Goal: Task Accomplishment & Management: Manage account settings

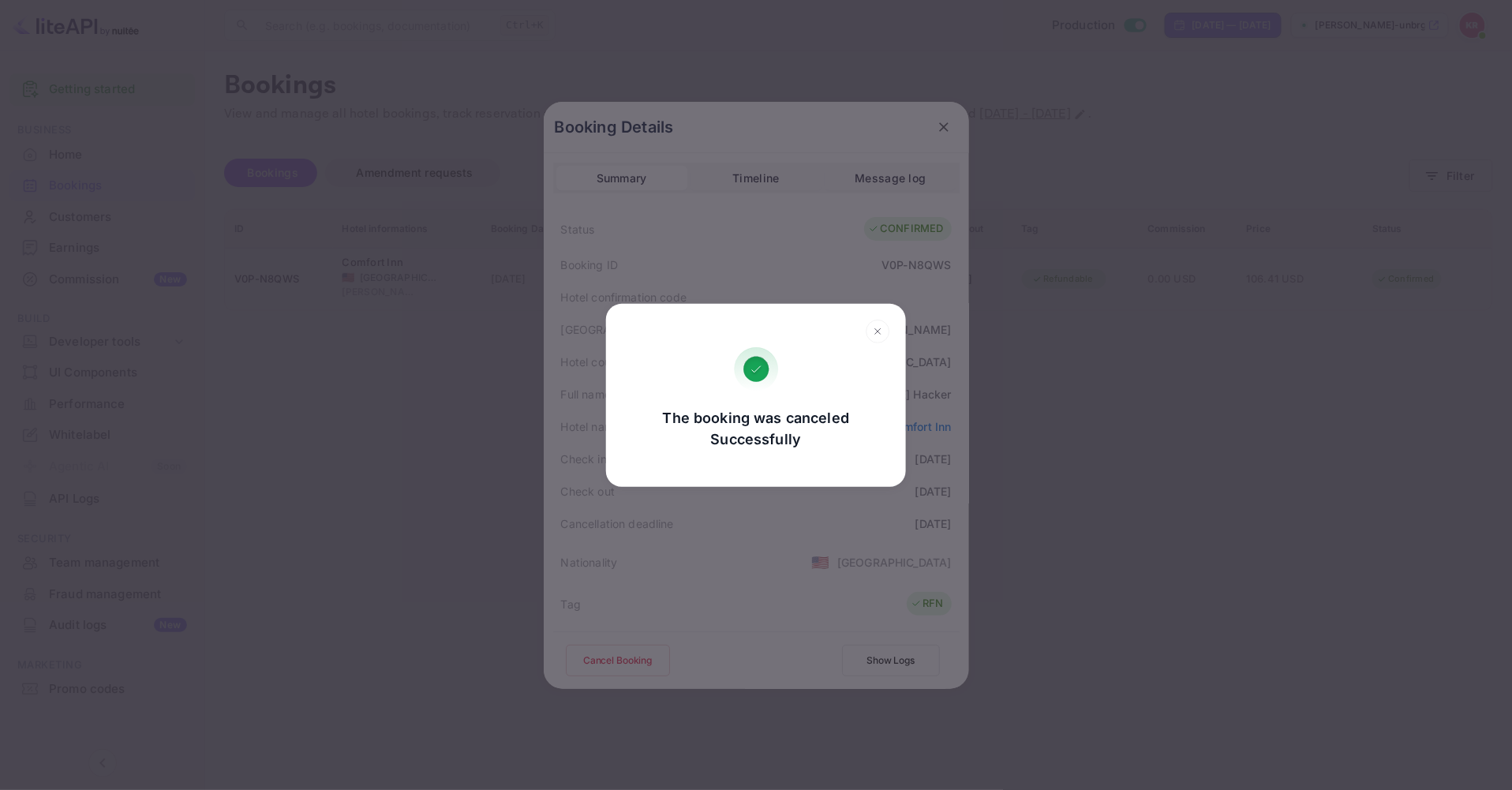
click at [876, 316] on h2 at bounding box center [756, 325] width 300 height 44
click at [878, 320] on icon at bounding box center [878, 332] width 25 height 24
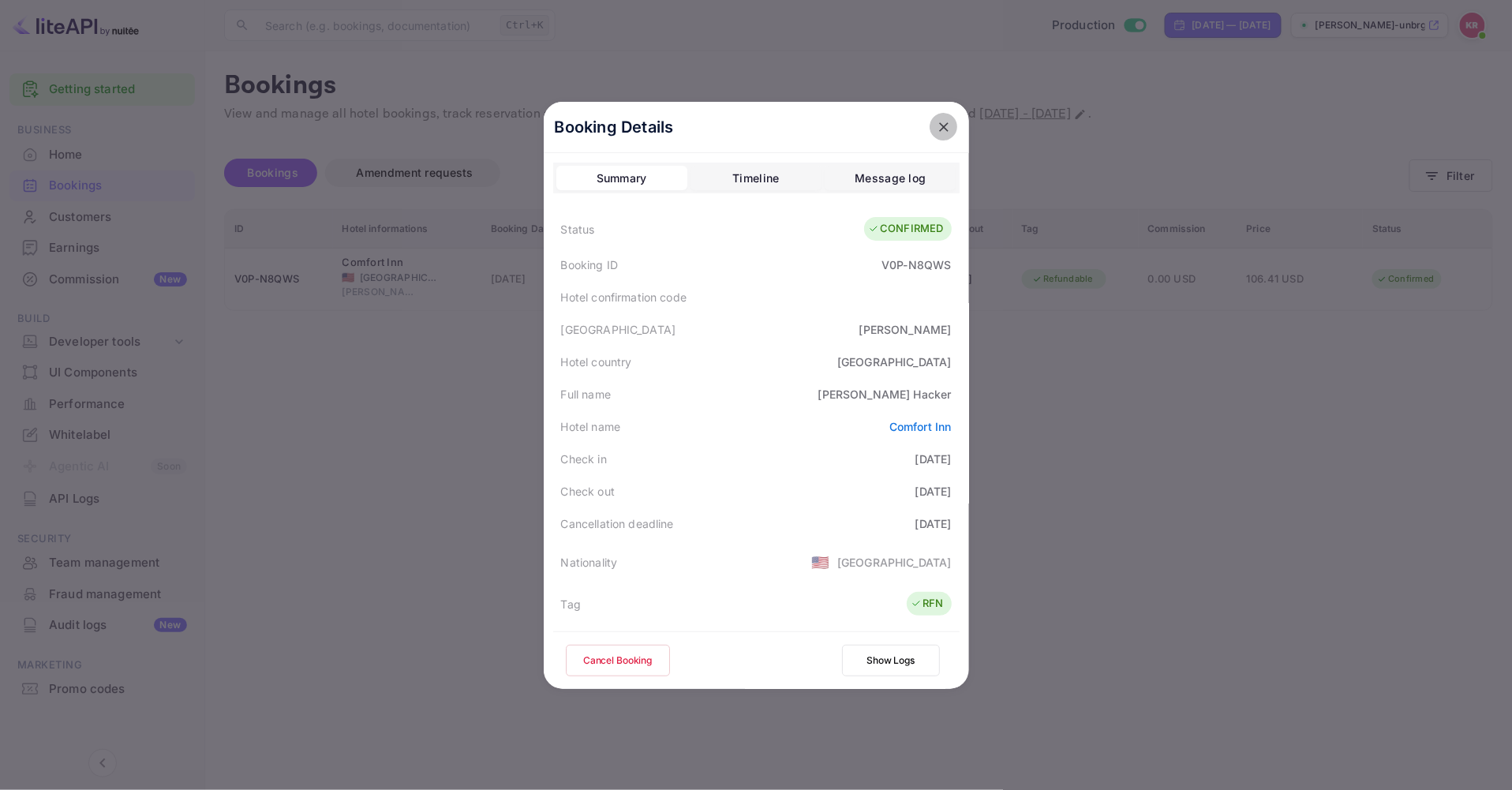
click at [936, 128] on icon "close" at bounding box center [944, 127] width 16 height 16
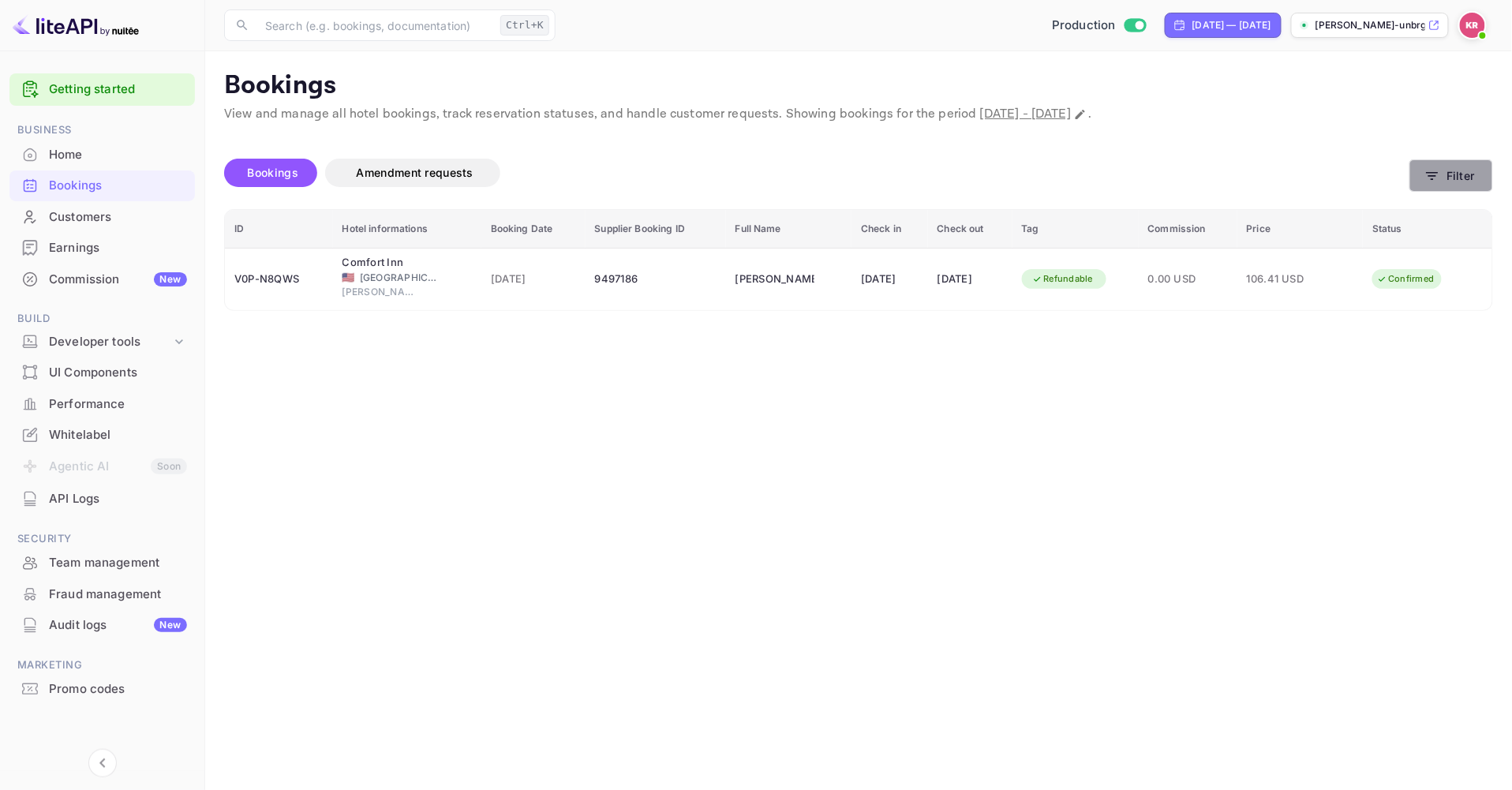
click at [1432, 183] on icon "button" at bounding box center [1432, 176] width 16 height 16
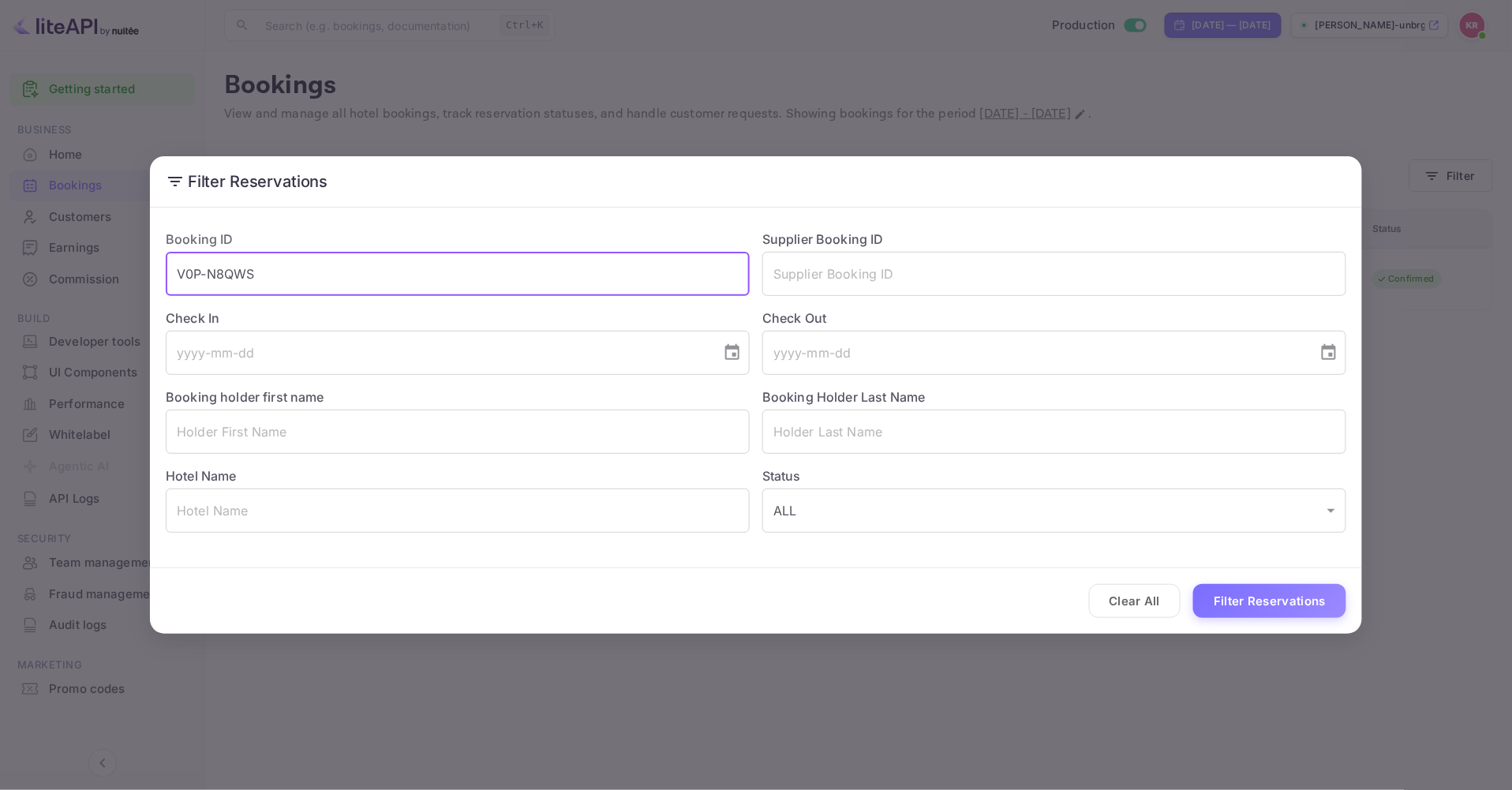
drag, startPoint x: 186, startPoint y: 274, endPoint x: -23, endPoint y: 270, distance: 209.0
click at [0, 270] on html "Getting started Business Home Bookings Customers Earnings Commission New Build …" at bounding box center [756, 395] width 1512 height 790
paste input "T4Zs9QvoO"
type input "T4Zs9QvoO"
click at [1239, 597] on button "Filter Reservations" at bounding box center [1270, 601] width 153 height 34
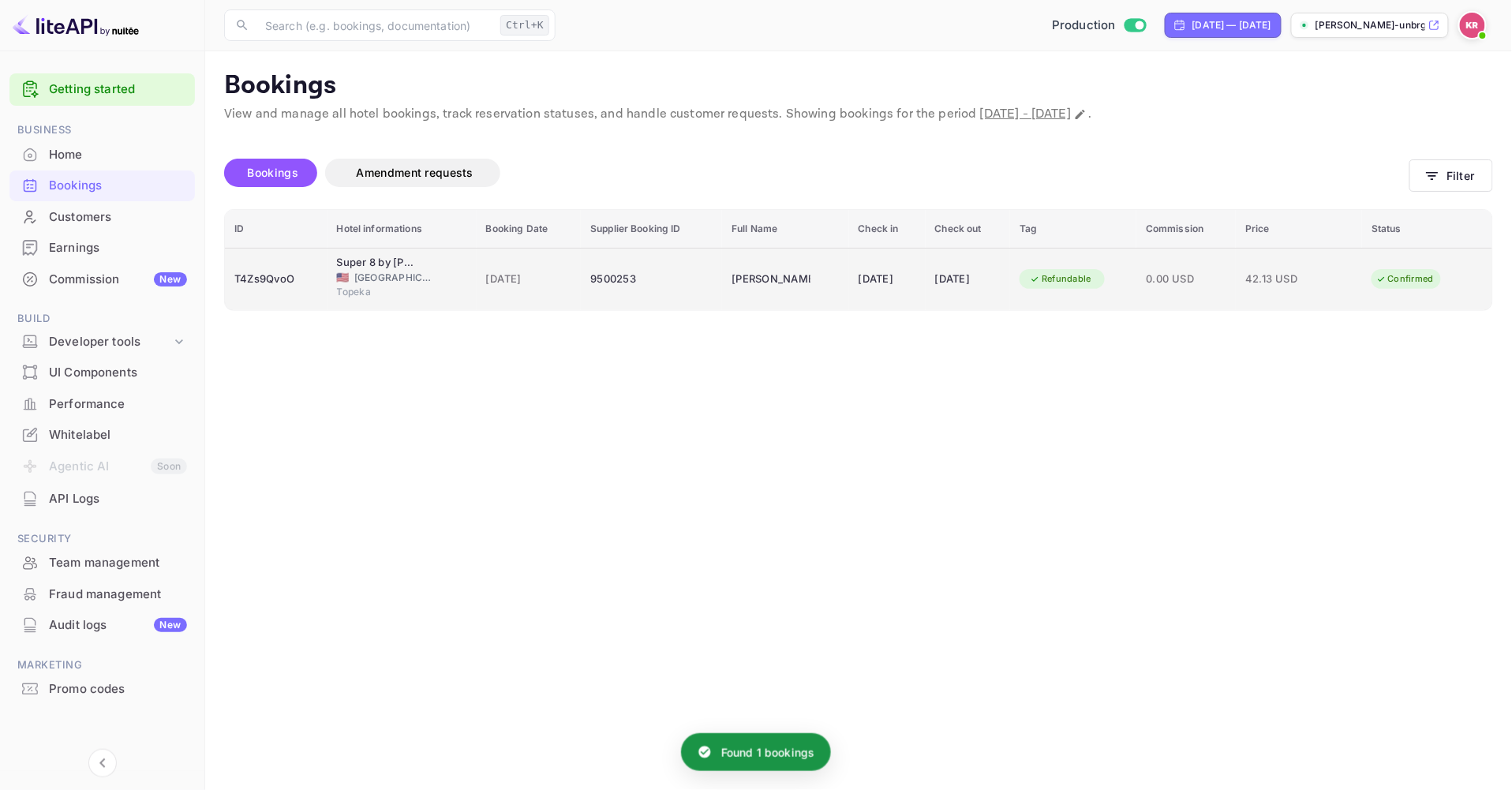
click at [369, 273] on span "[GEOGRAPHIC_DATA]" at bounding box center [393, 278] width 79 height 14
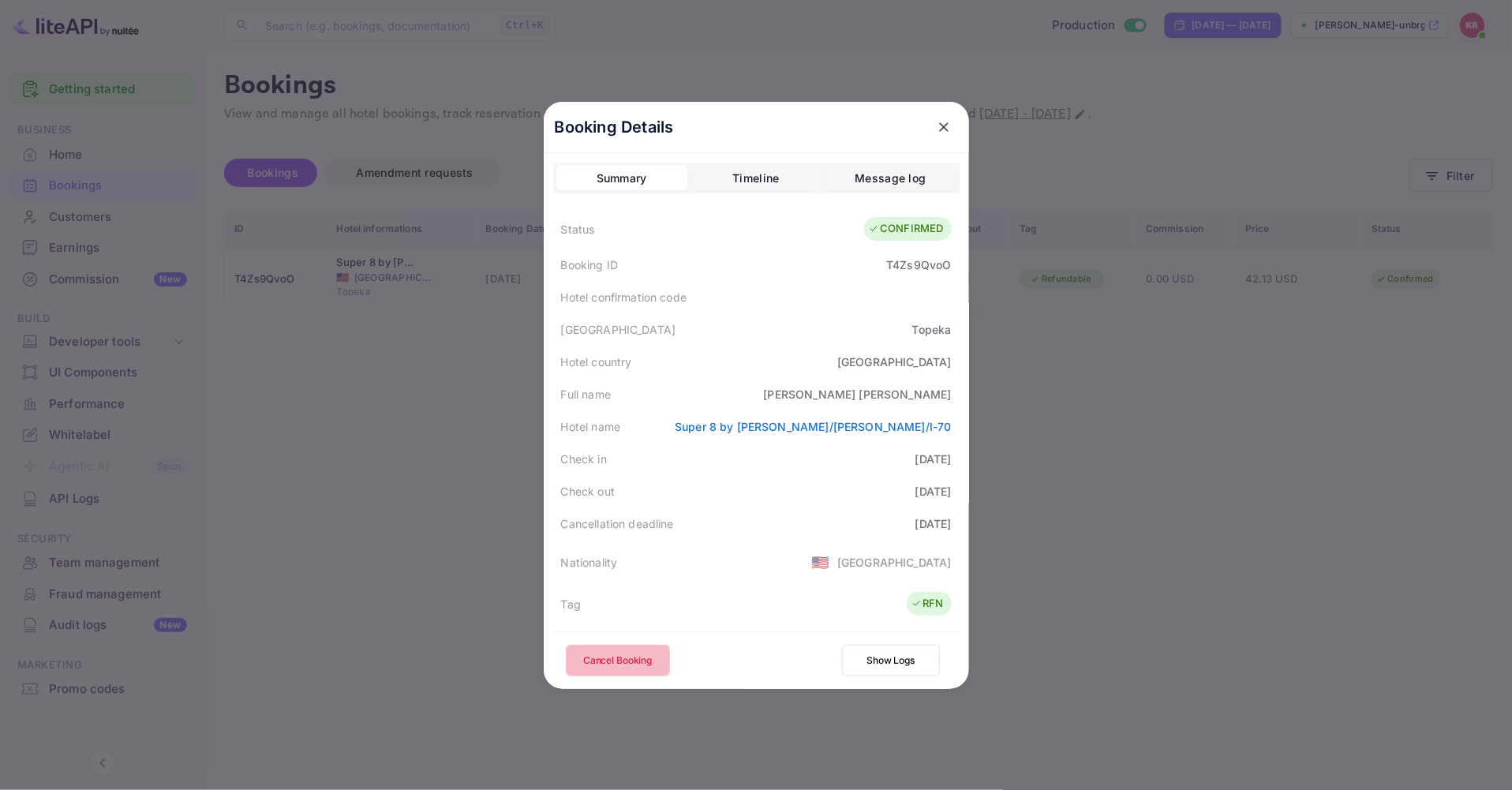
click at [634, 657] on button "Cancel Booking" at bounding box center [618, 660] width 104 height 32
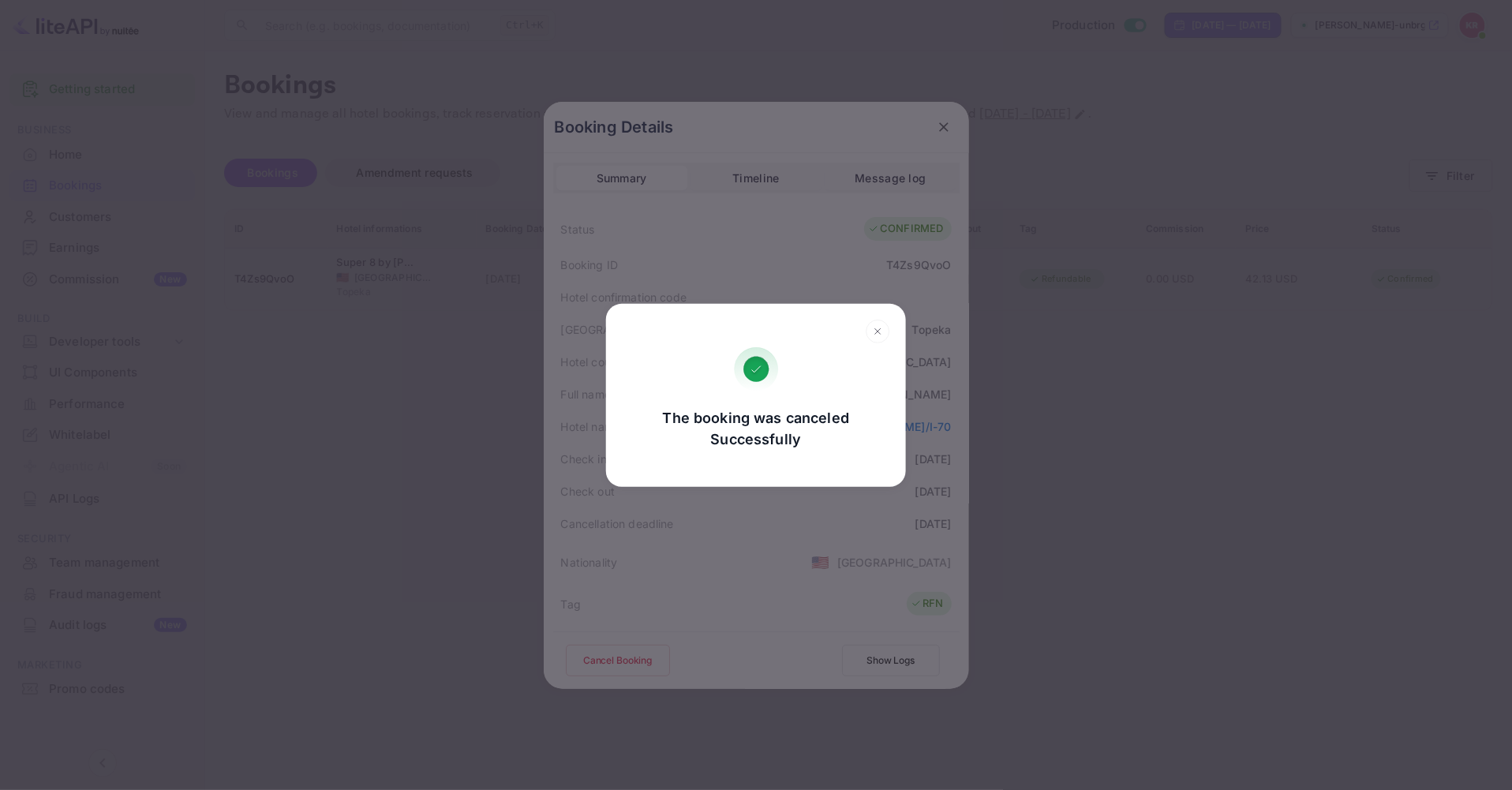
click at [875, 333] on icon at bounding box center [878, 332] width 25 height 24
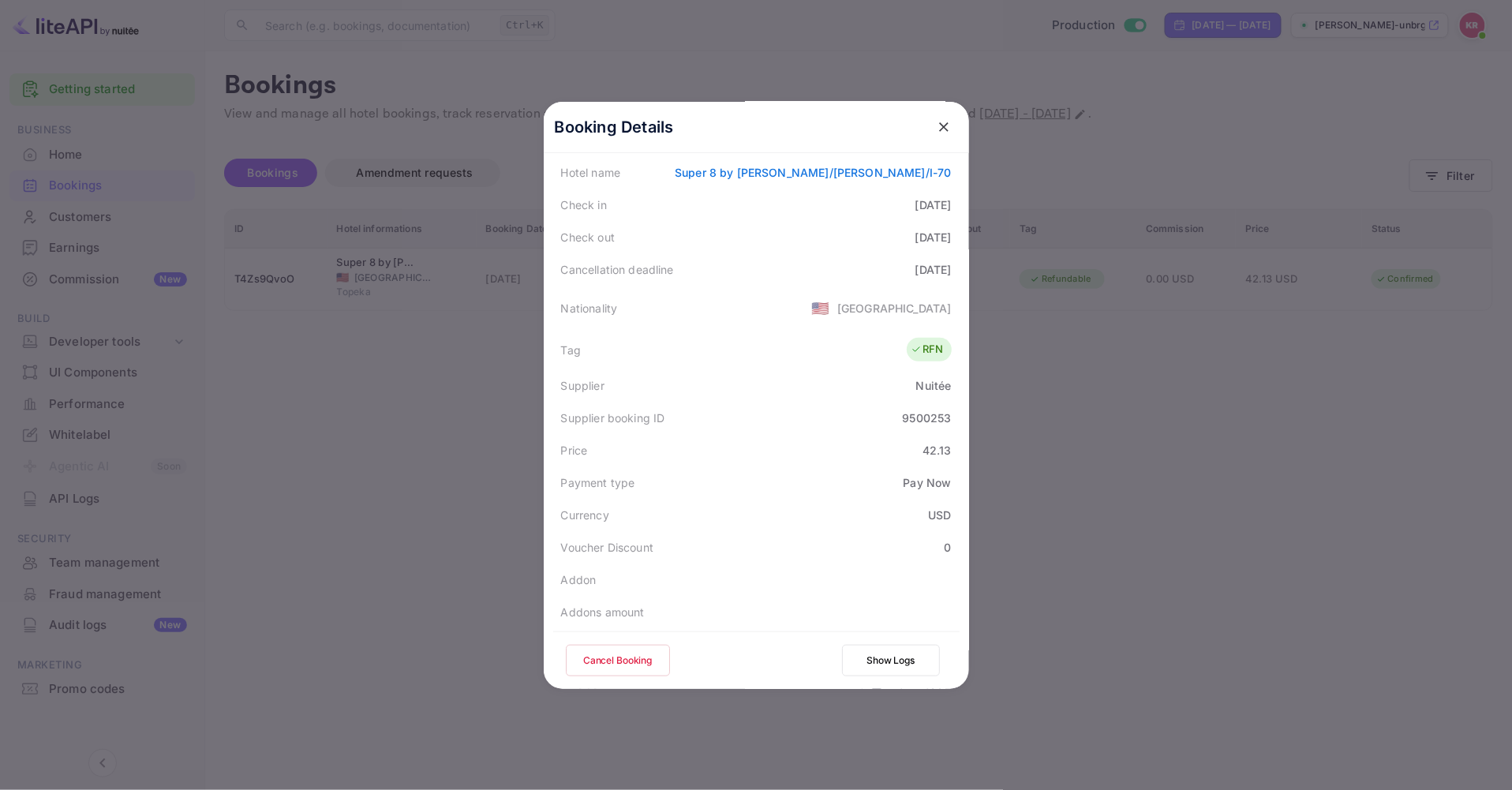
scroll to position [263, 0]
click at [941, 123] on icon "close" at bounding box center [944, 127] width 16 height 16
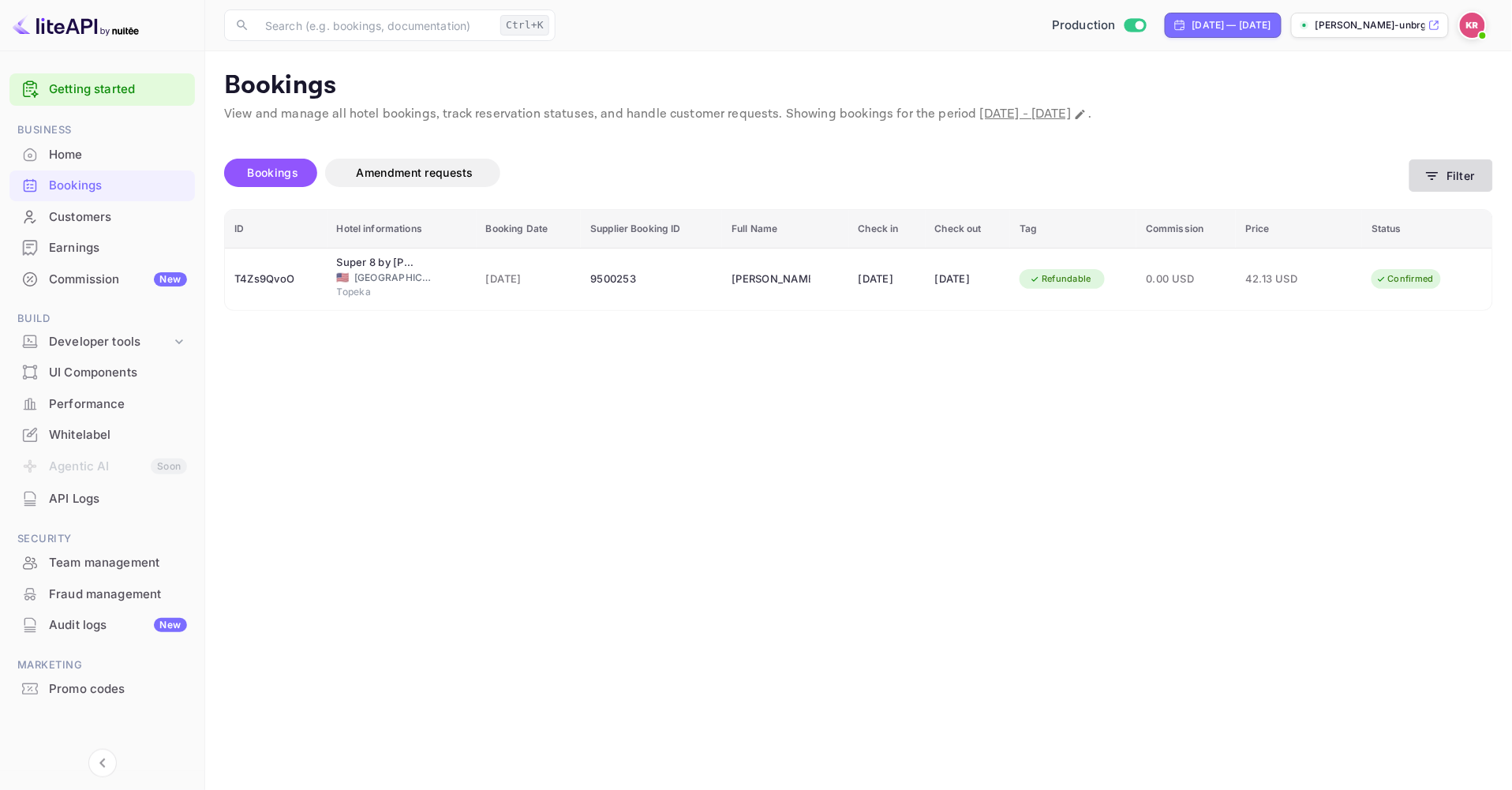
click at [1442, 180] on button "Filter" at bounding box center [1451, 175] width 84 height 33
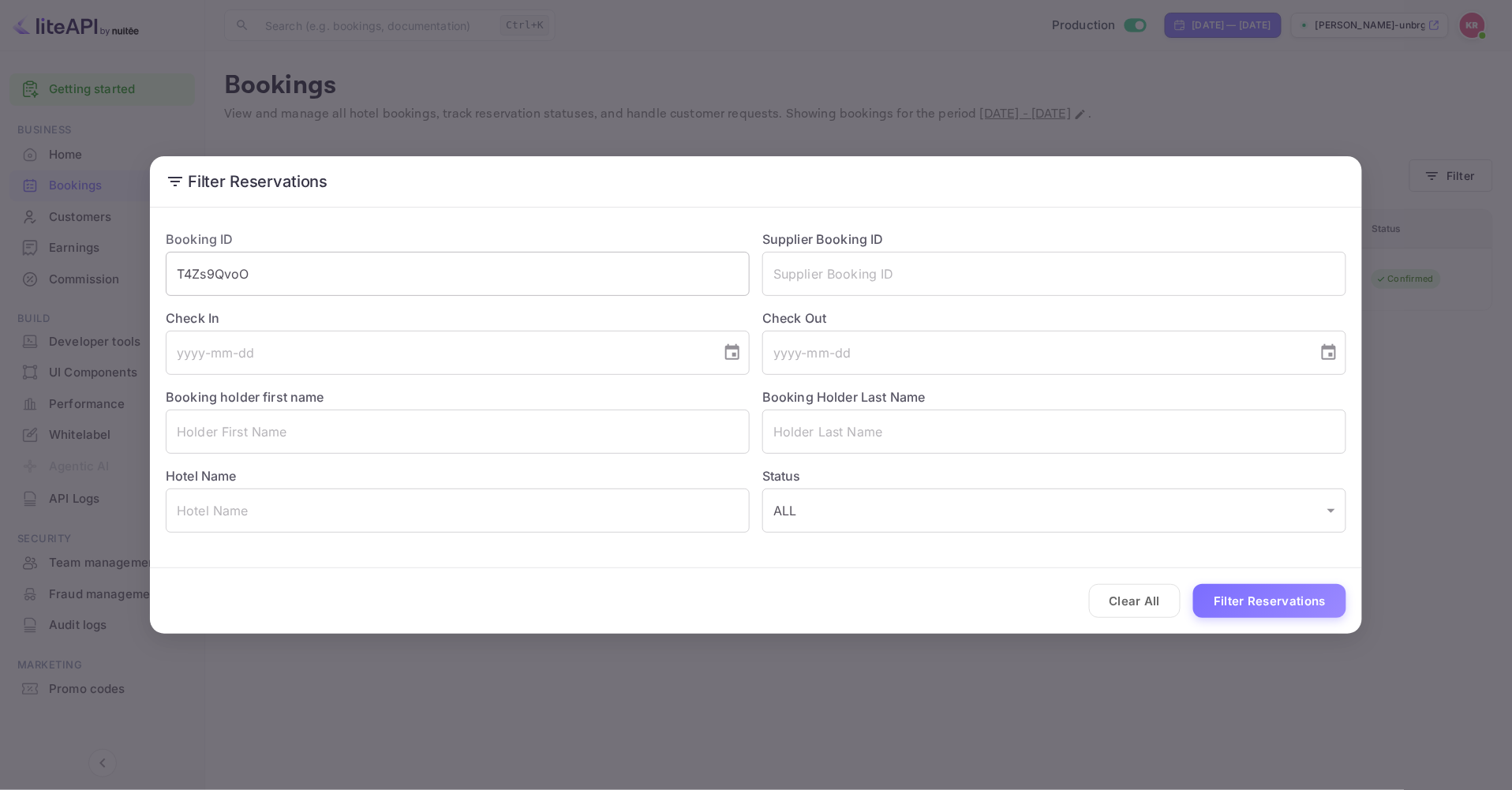
click at [273, 280] on input "T4Zs9QvoO" at bounding box center [458, 274] width 584 height 45
click at [1194, 584] on button "Filter Reservations" at bounding box center [1270, 601] width 153 height 34
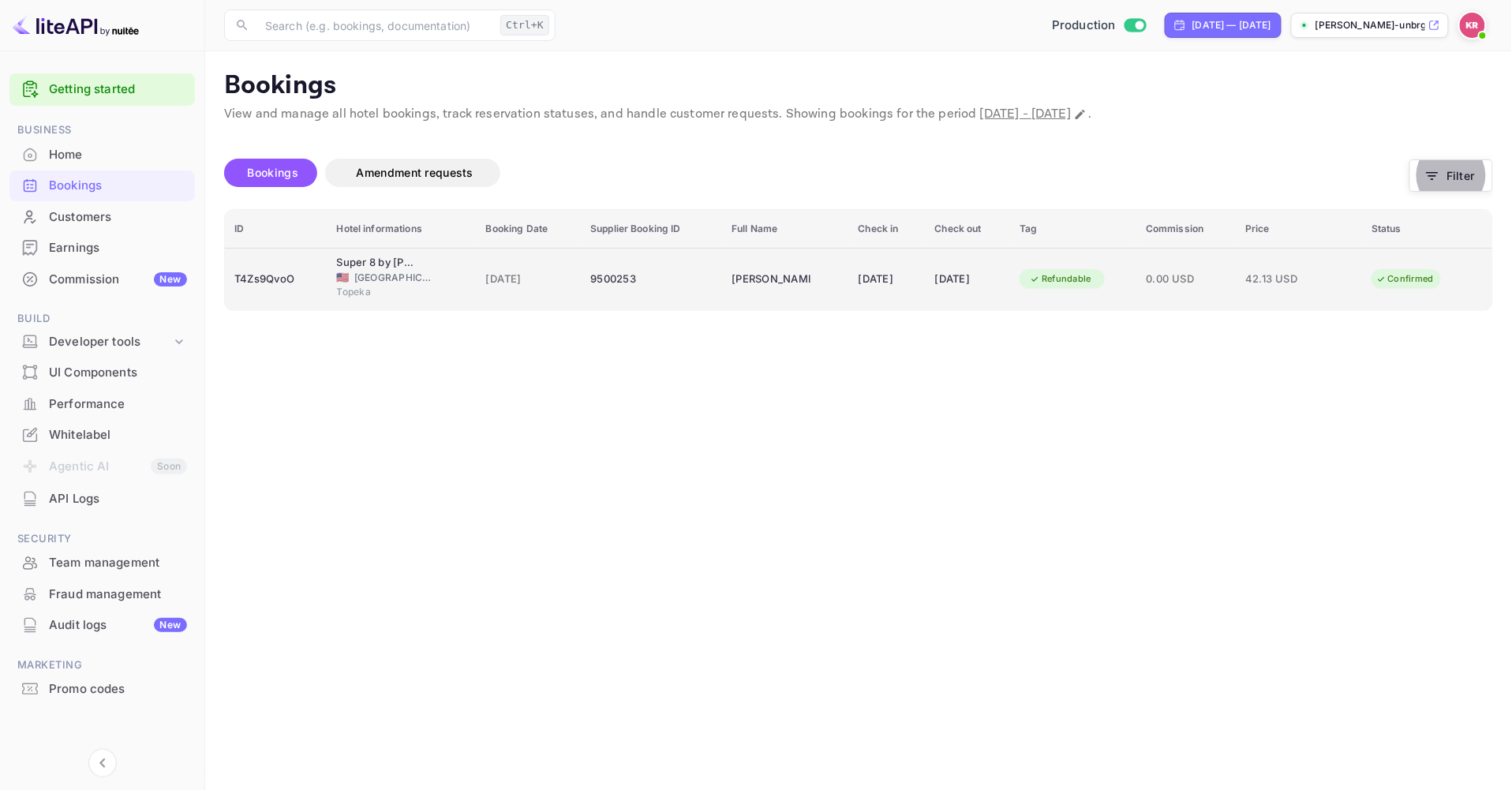
click at [277, 274] on div "T4Zs9QvoO" at bounding box center [276, 279] width 84 height 25
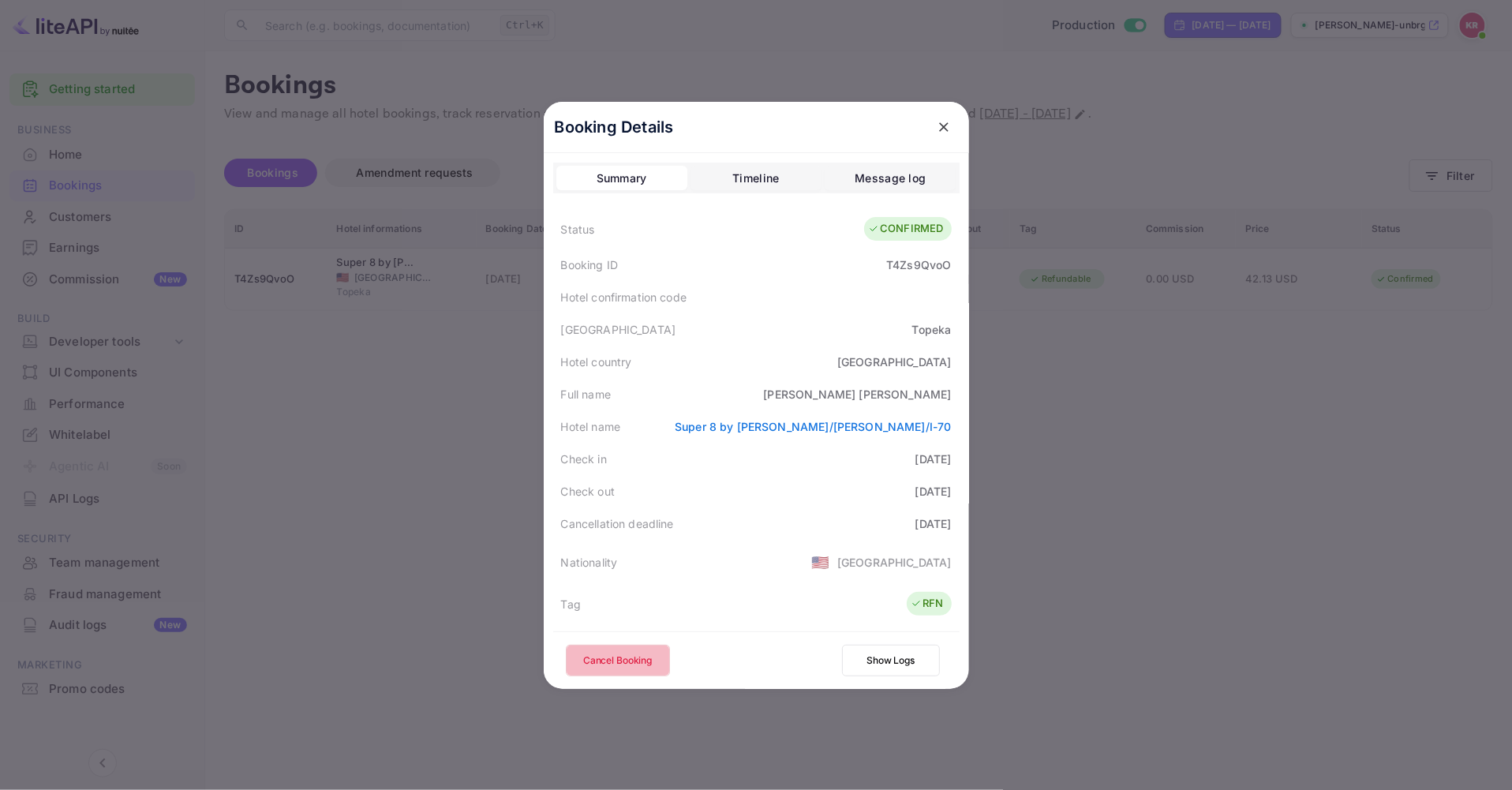
click at [590, 664] on button "Cancel Booking" at bounding box center [618, 660] width 104 height 32
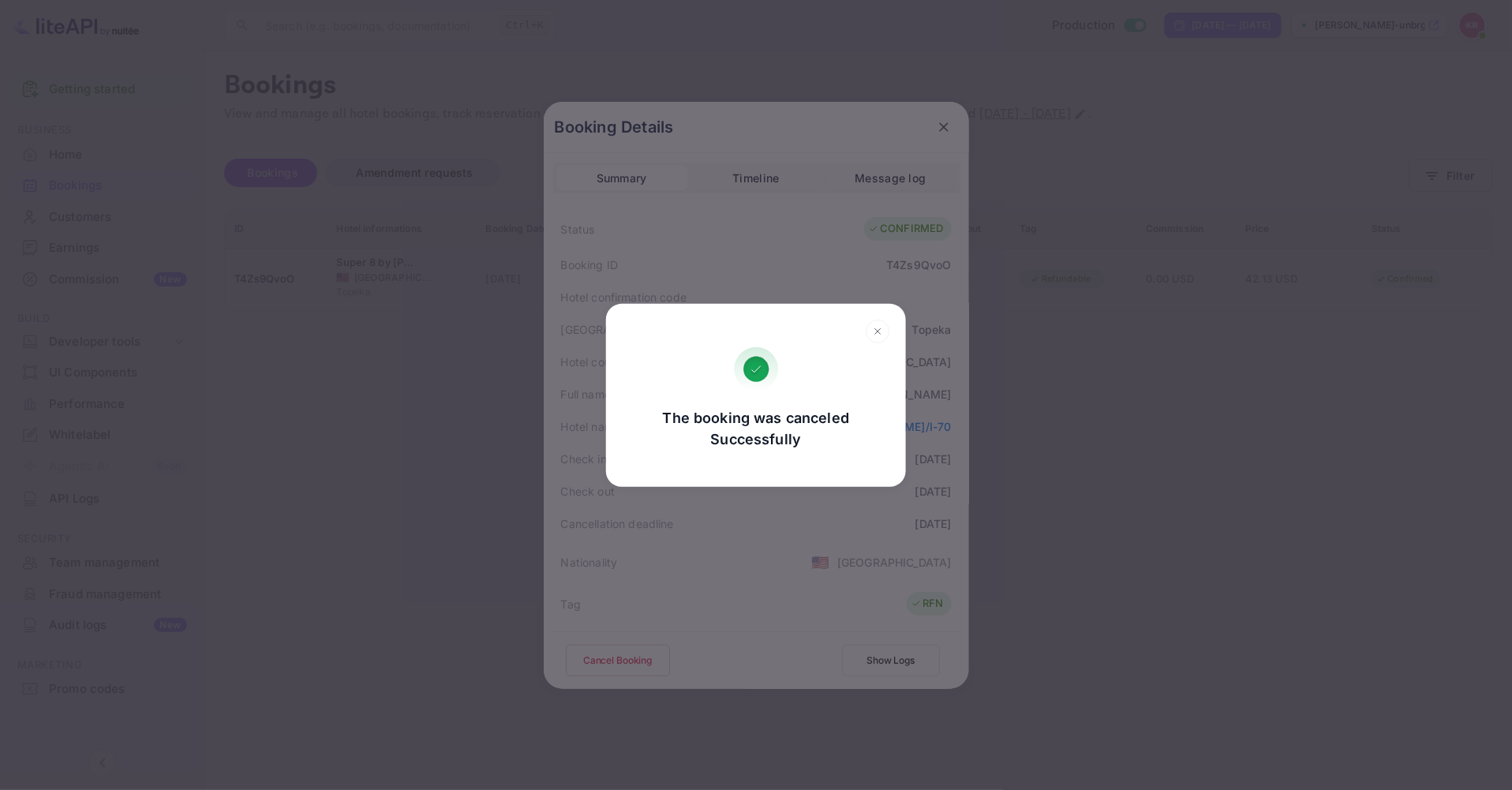
click at [873, 324] on icon at bounding box center [878, 332] width 25 height 24
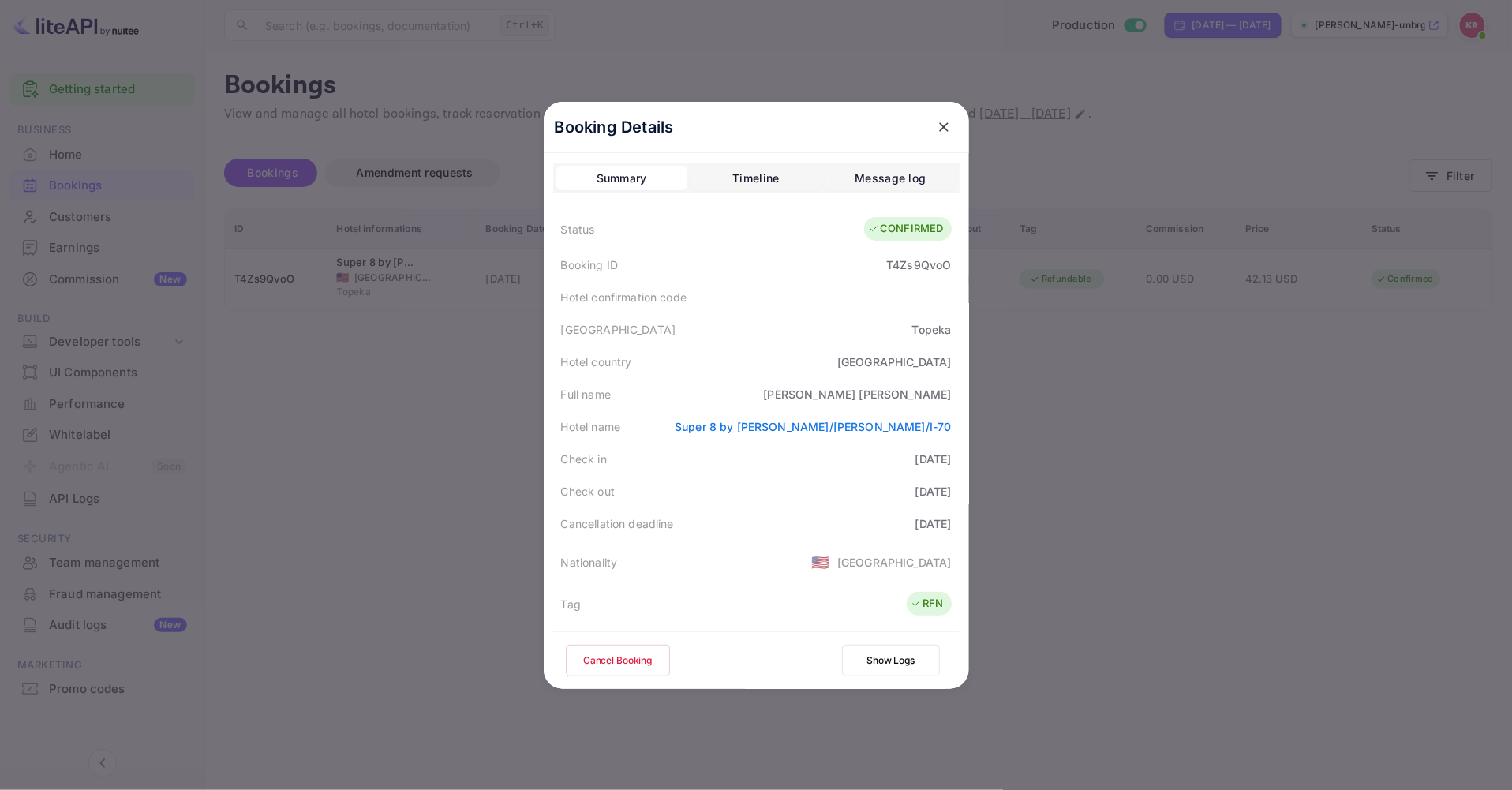
click at [613, 657] on button "Cancel Booking" at bounding box center [618, 660] width 104 height 32
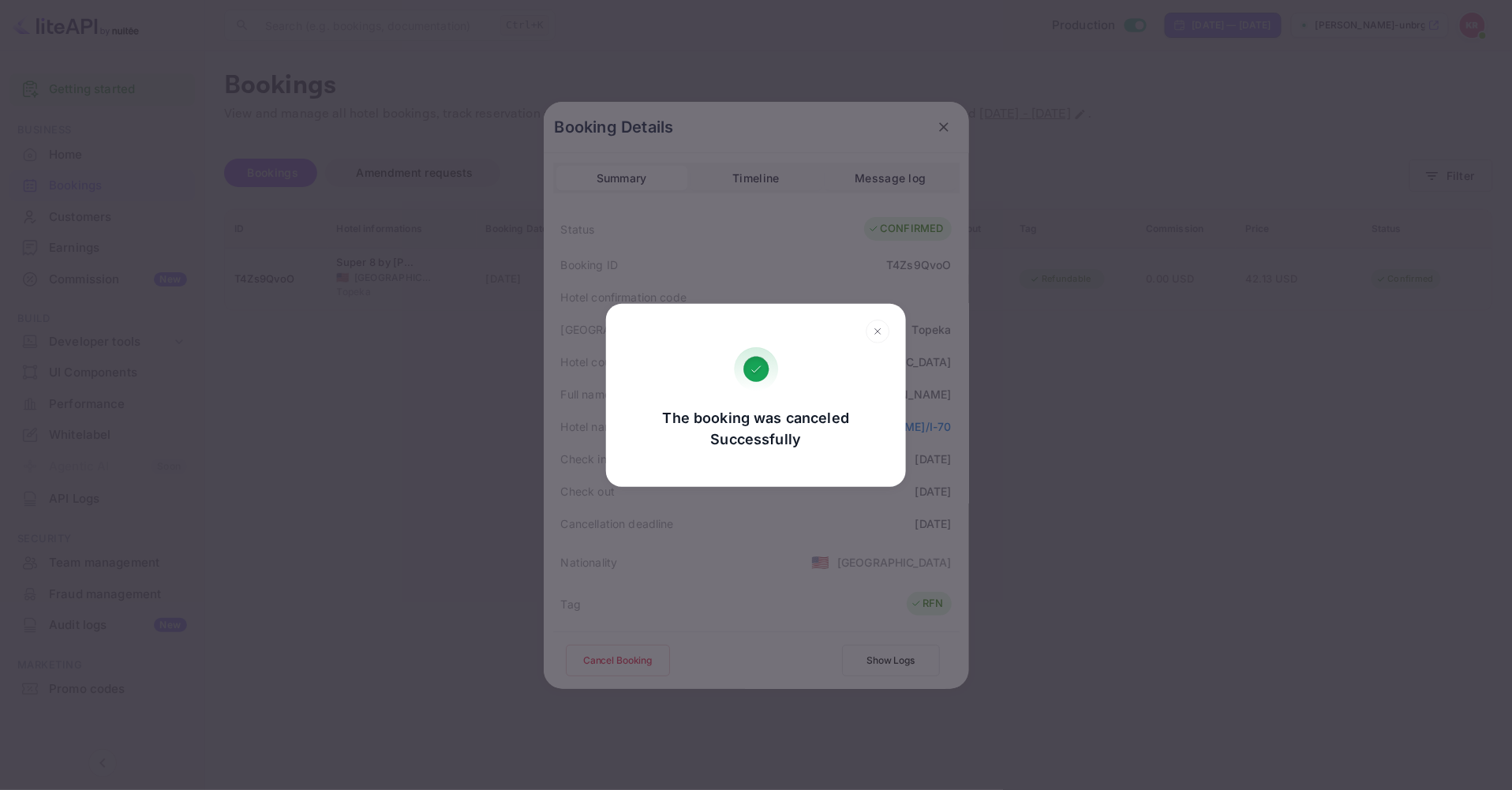
click at [877, 325] on icon at bounding box center [878, 332] width 25 height 24
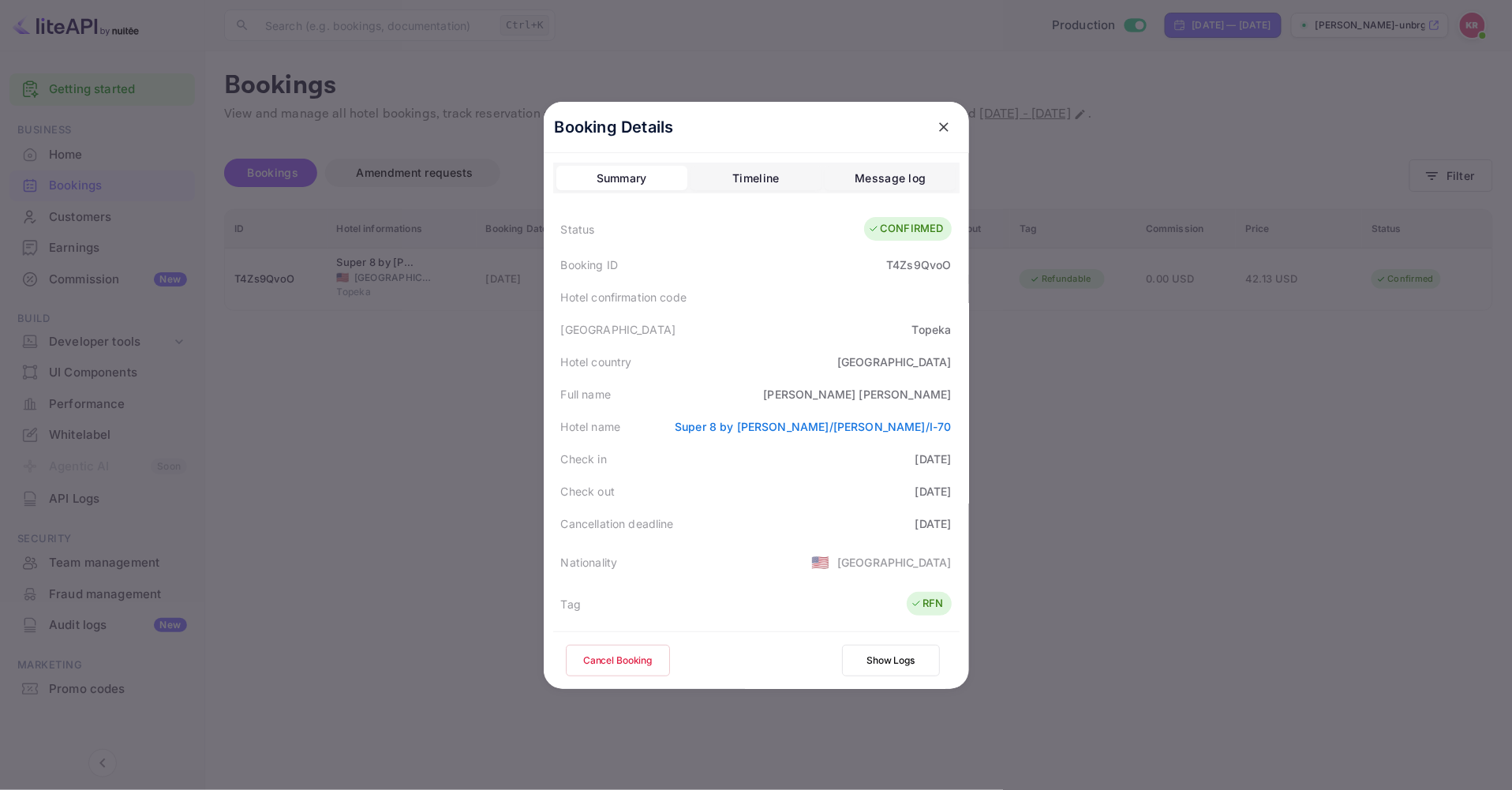
click at [939, 129] on icon "close" at bounding box center [944, 127] width 10 height 10
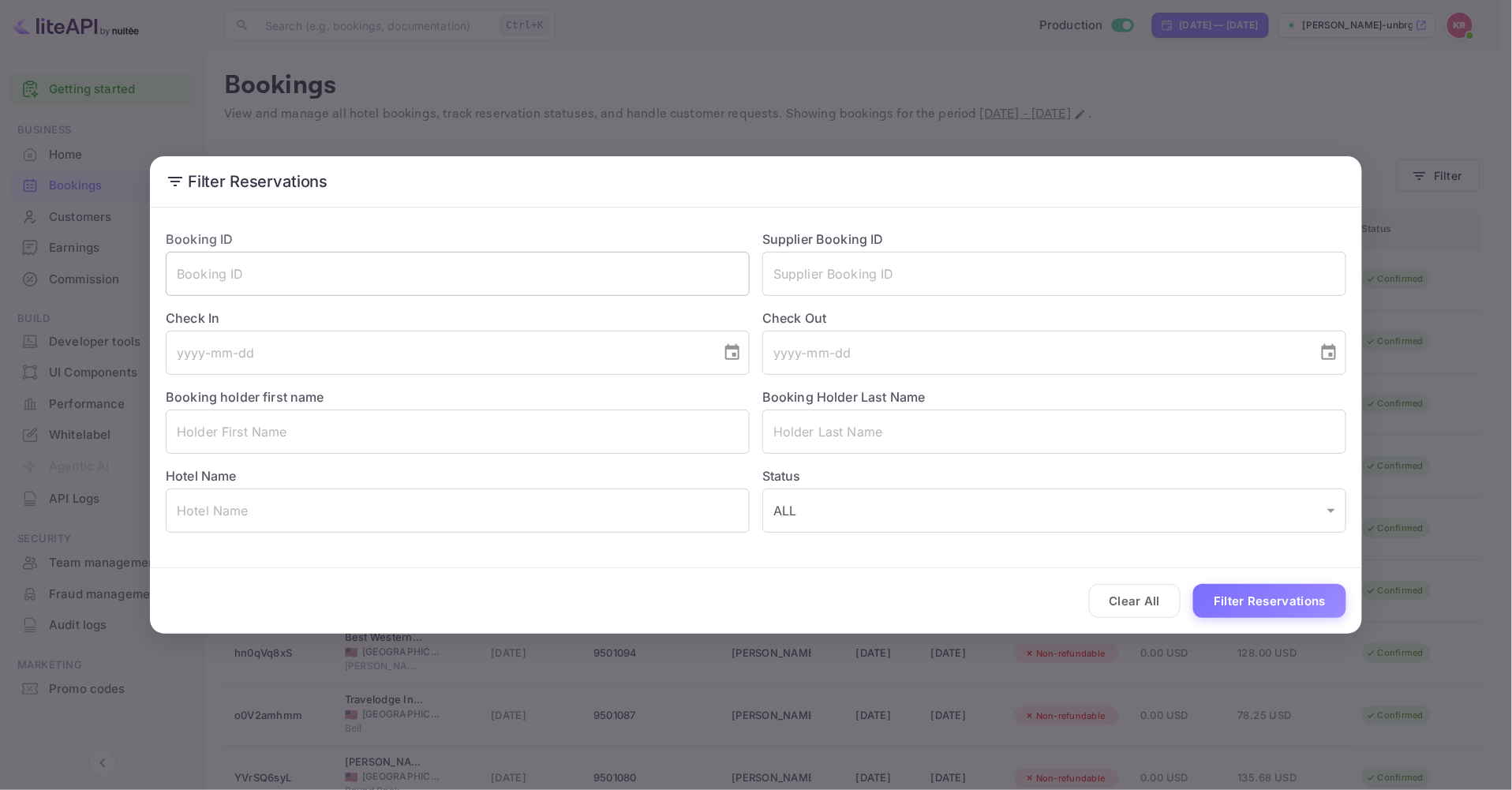
click at [199, 272] on input "text" at bounding box center [458, 274] width 584 height 45
paste input "T4Zs9QvoO"
type input "T4Zs9QvoO"
click at [1194, 584] on button "Filter Reservations" at bounding box center [1270, 601] width 153 height 34
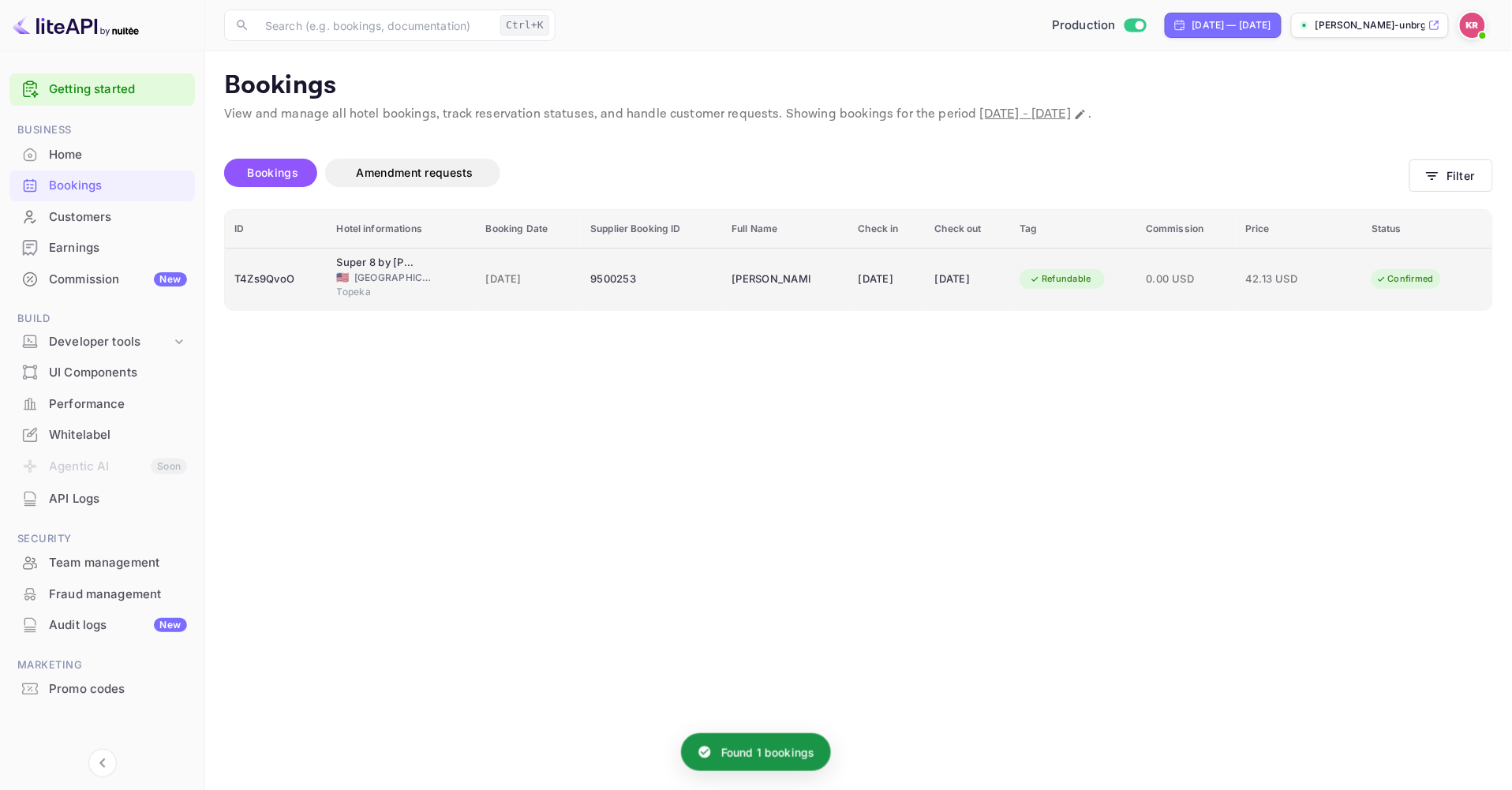
click at [486, 277] on span "[DATE]" at bounding box center [529, 279] width 86 height 18
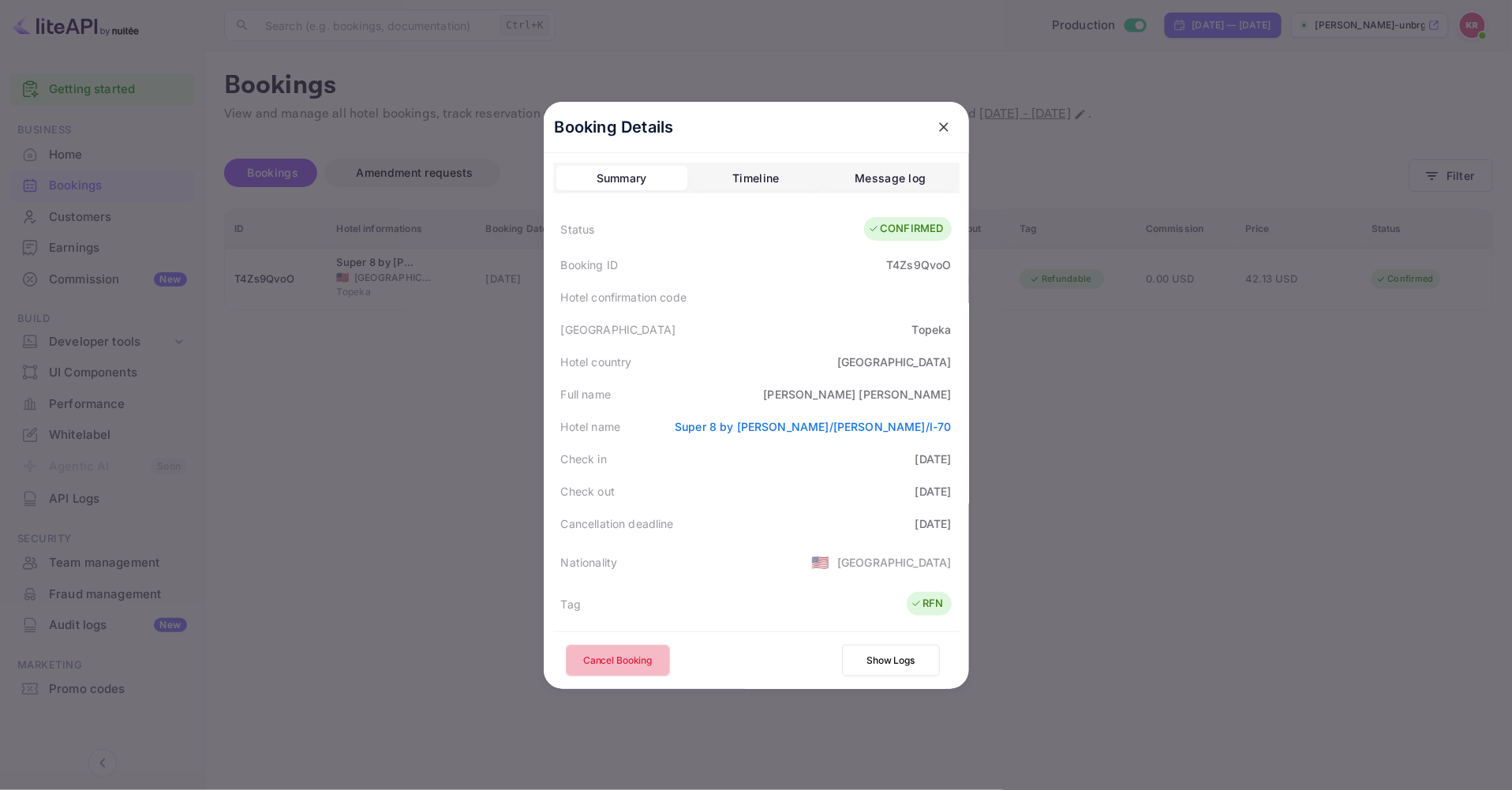
click at [618, 660] on button "Cancel Booking" at bounding box center [618, 660] width 104 height 32
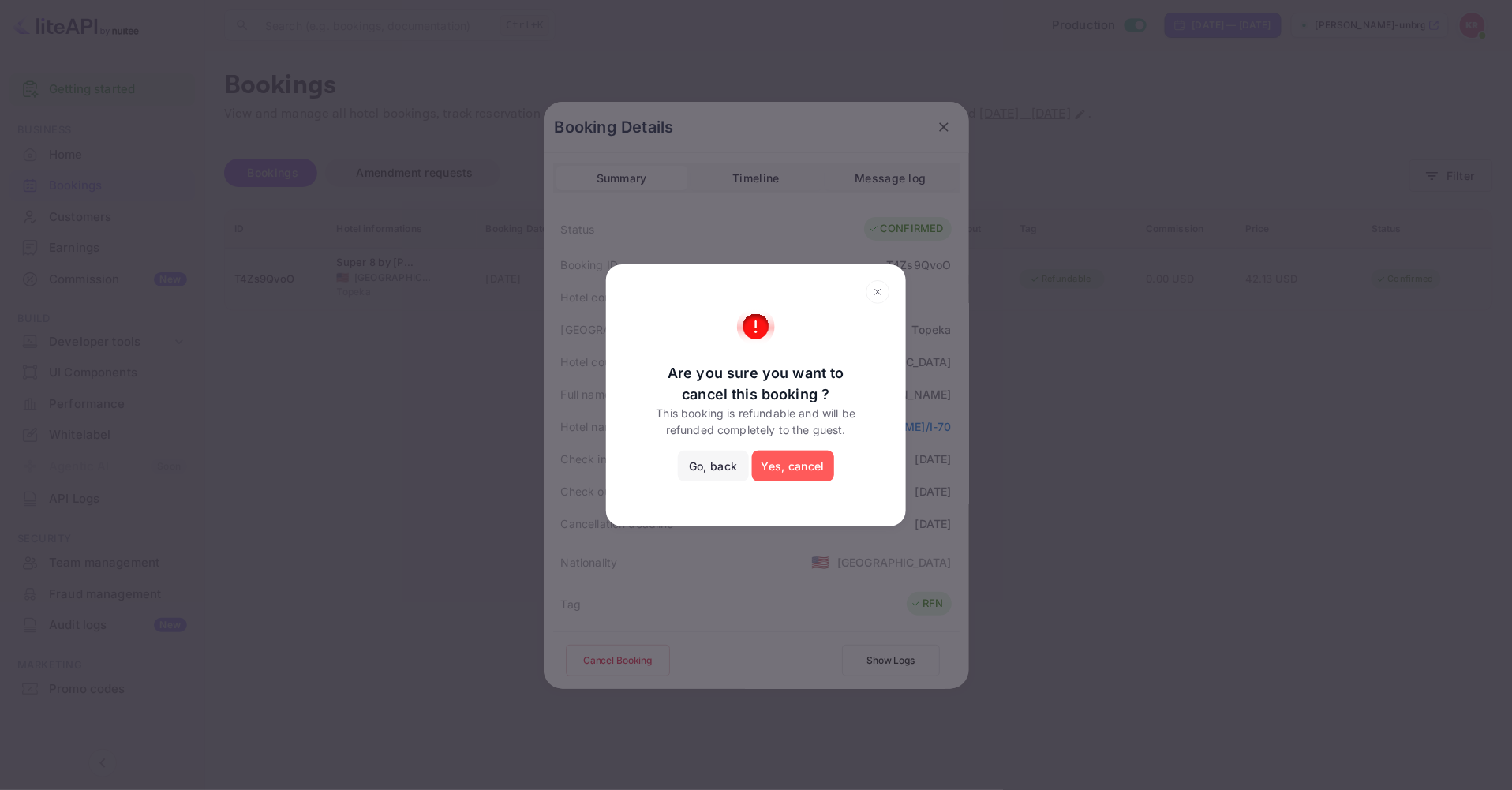
click at [812, 454] on button "Yes, cancel" at bounding box center [793, 466] width 82 height 32
